Goal: Book appointment/travel/reservation

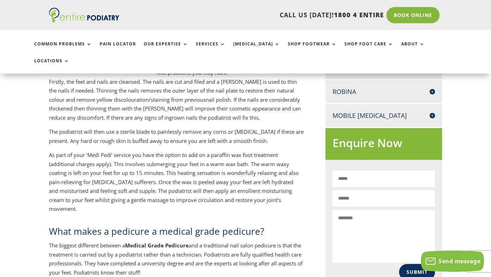
scroll to position [254, 0]
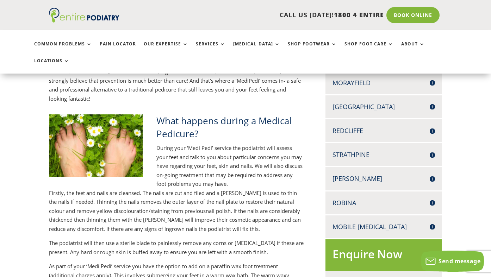
click at [351, 199] on h4 "Robina" at bounding box center [384, 203] width 103 height 9
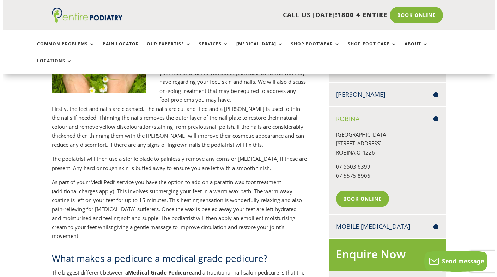
scroll to position [338, 0]
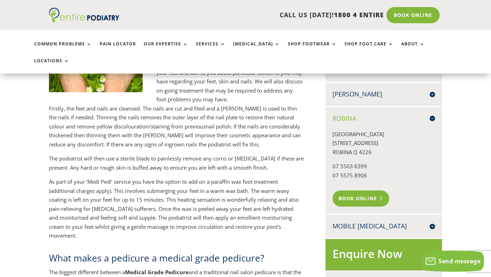
click at [364, 191] on link "Book Online" at bounding box center [361, 199] width 57 height 16
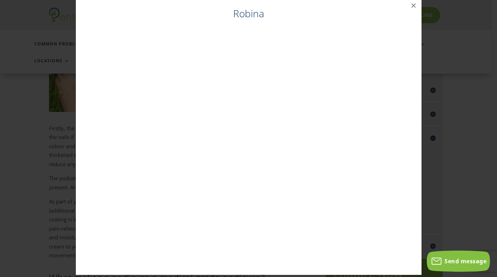
scroll to position [14, 0]
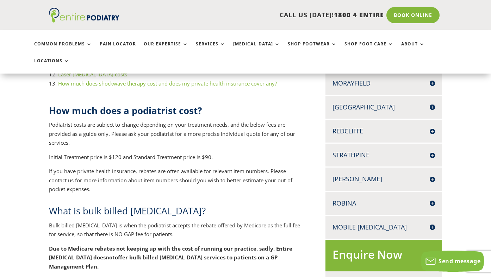
scroll to position [254, 0]
drag, startPoint x: 222, startPoint y: 135, endPoint x: 125, endPoint y: 141, distance: 96.7
click at [125, 141] on div "How much does a podiatrist cost? Podiatrist costs are subject to change dependi…" at bounding box center [176, 149] width 255 height 90
click at [177, 153] on p "Initial Treatment price is $120 and Standard Treatment price is $90." at bounding box center [176, 160] width 255 height 14
drag, startPoint x: 174, startPoint y: 139, endPoint x: 194, endPoint y: 140, distance: 20.1
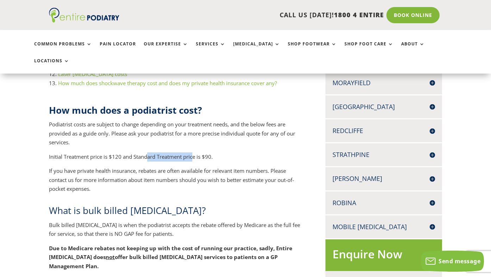
click at [194, 153] on p "Initial Treatment price is $120 and Standard Treatment price is $90." at bounding box center [176, 160] width 255 height 14
click at [124, 153] on p "Initial Treatment price is $120 and Standard Treatment price is $90." at bounding box center [176, 160] width 255 height 14
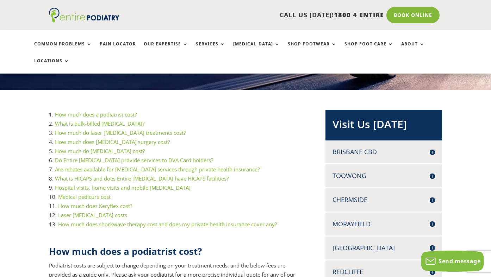
scroll to position [113, 0]
